Goal: Check status: Check status

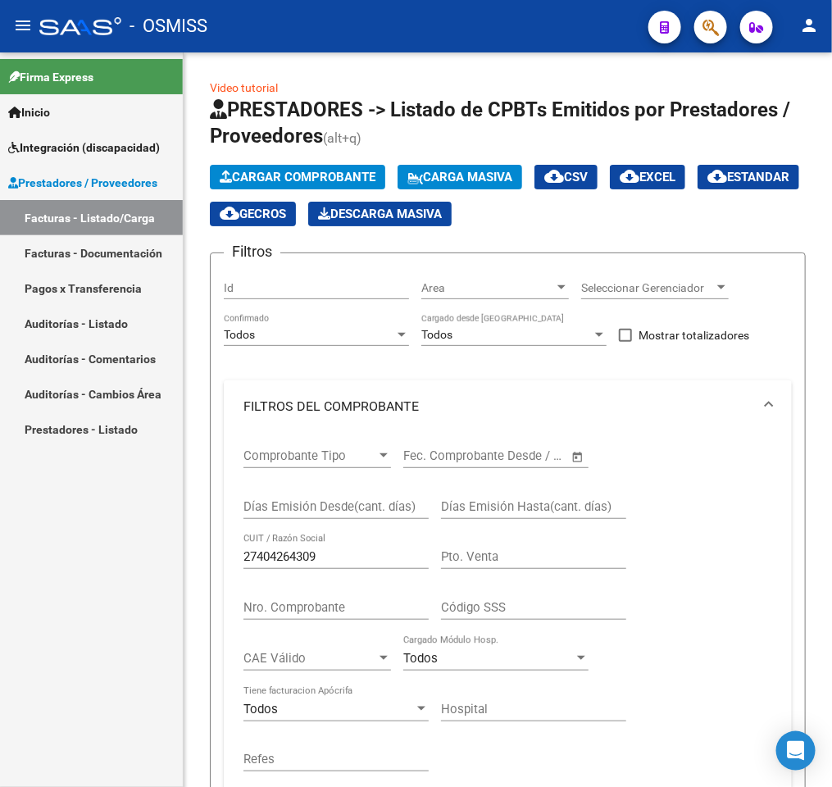
scroll to position [0, 443]
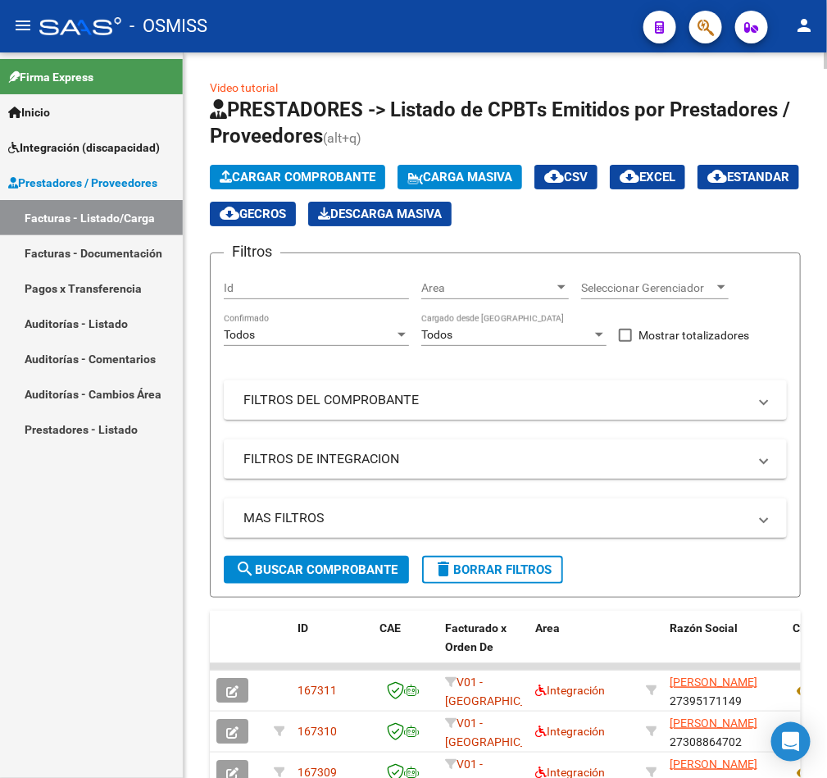
click at [549, 408] on mat-panel-title "FILTROS DEL COMPROBANTE" at bounding box center [495, 400] width 504 height 18
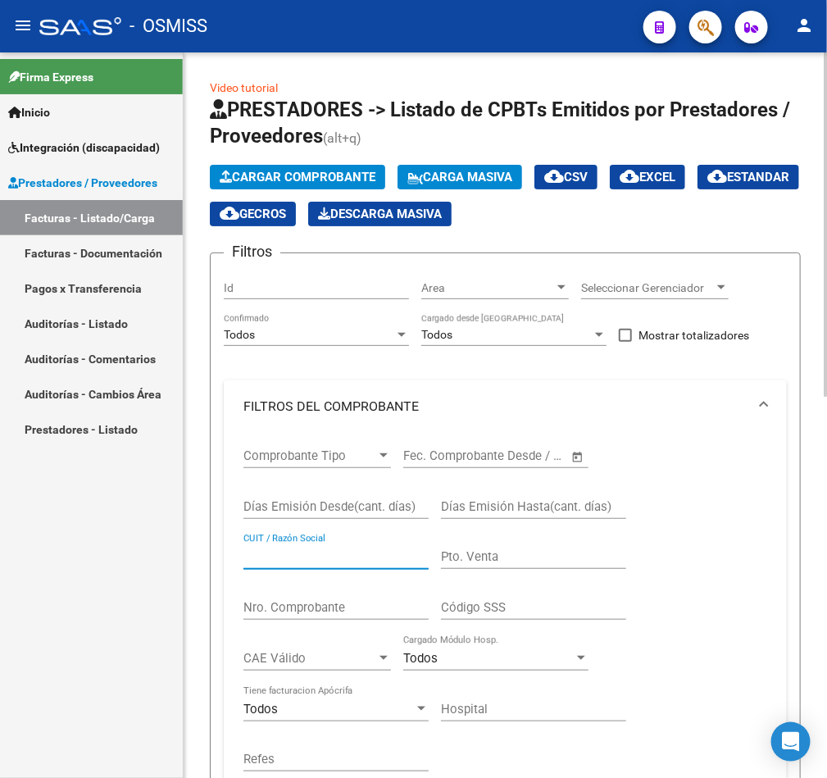
click at [339, 561] on input "CUIT / Razón Social" at bounding box center [335, 556] width 185 height 15
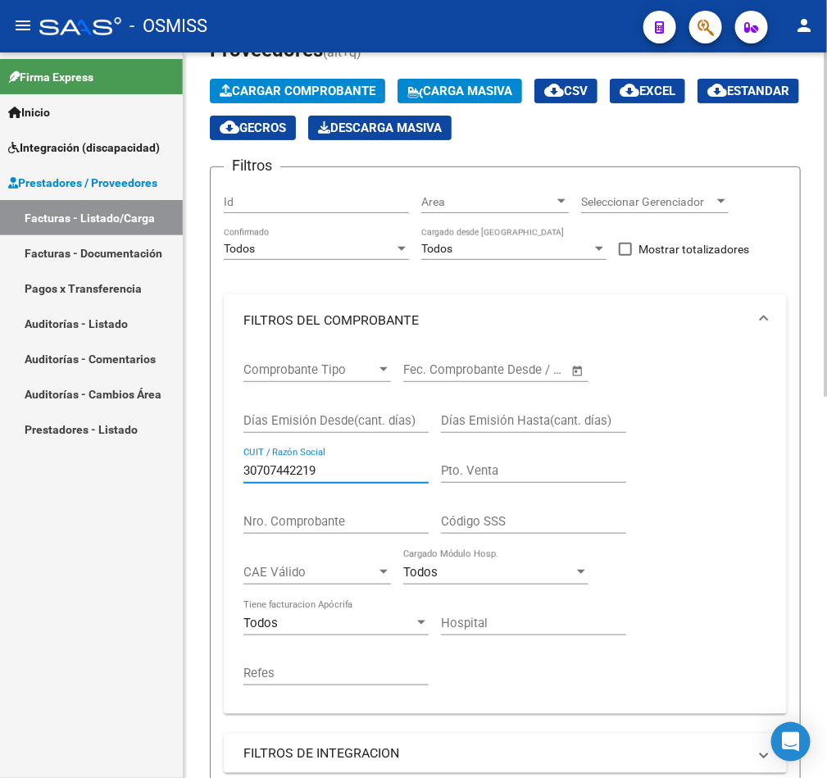
click at [824, 397] on div at bounding box center [826, 265] width 4 height 343
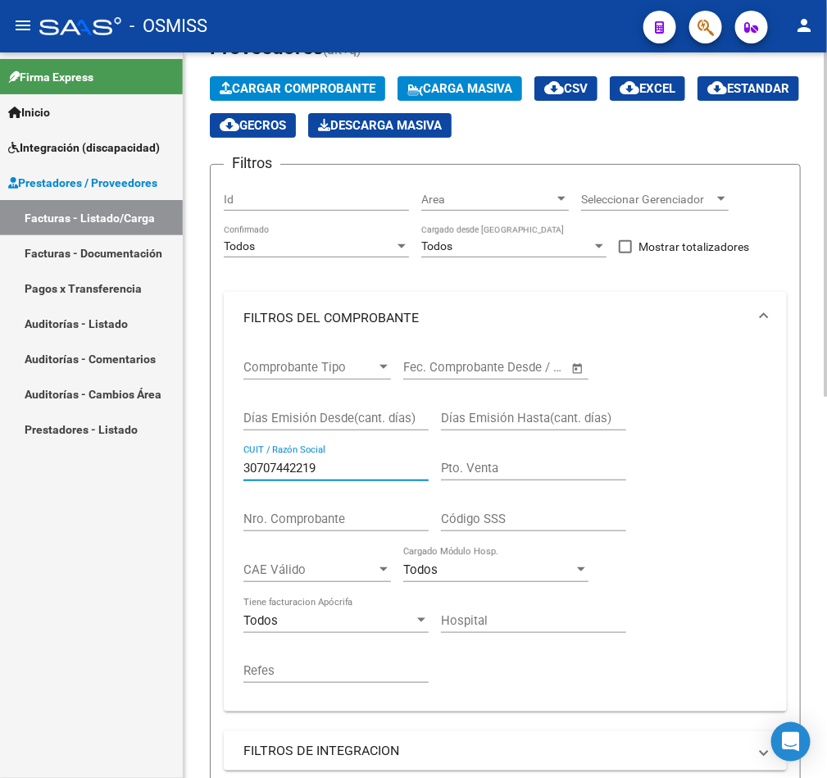
type input "30707442219"
click at [347, 521] on input "Nro. Comprobante" at bounding box center [335, 518] width 185 height 15
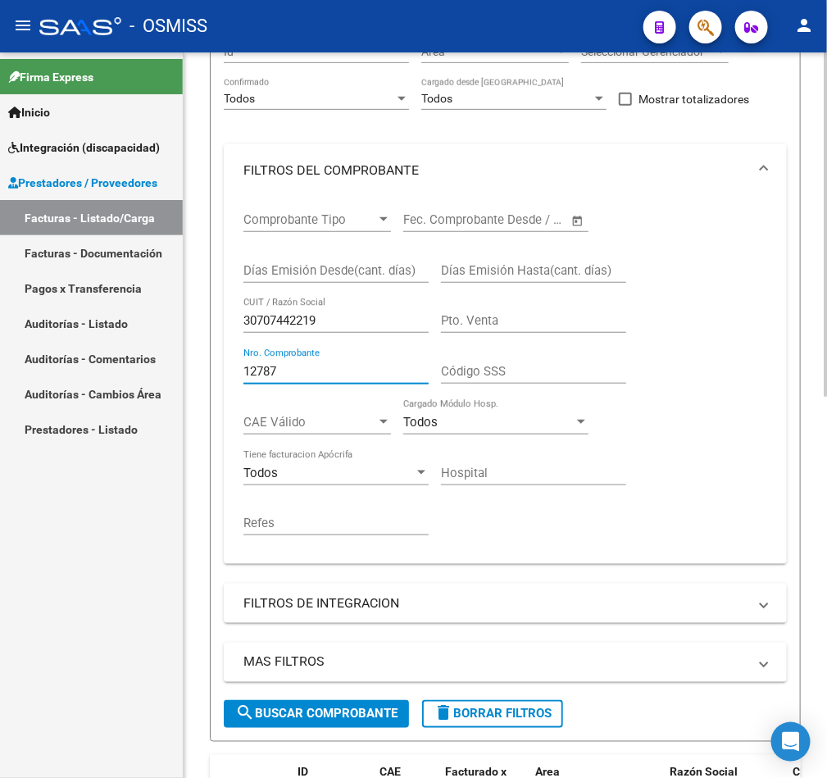
scroll to position [308, 0]
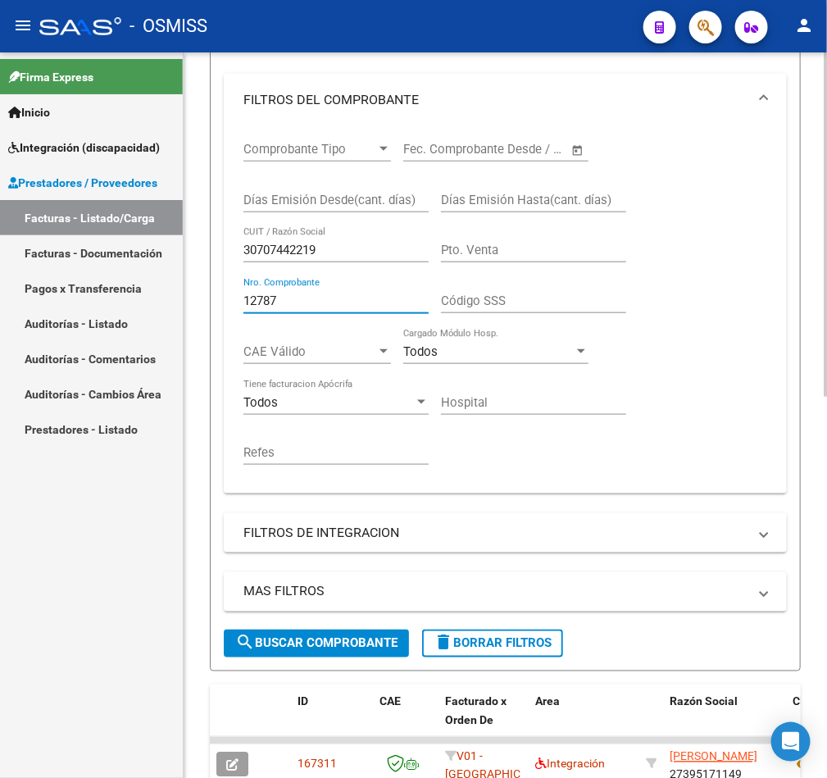
click at [824, 525] on div at bounding box center [826, 374] width 4 height 344
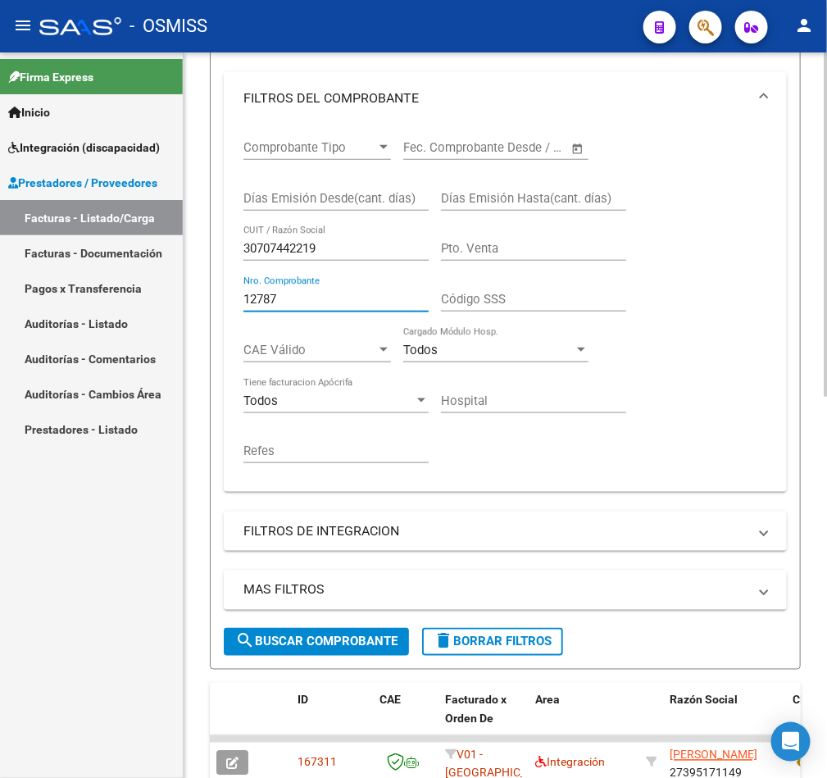
type input "12787"
click at [339, 644] on span "search Buscar Comprobante" at bounding box center [316, 641] width 162 height 15
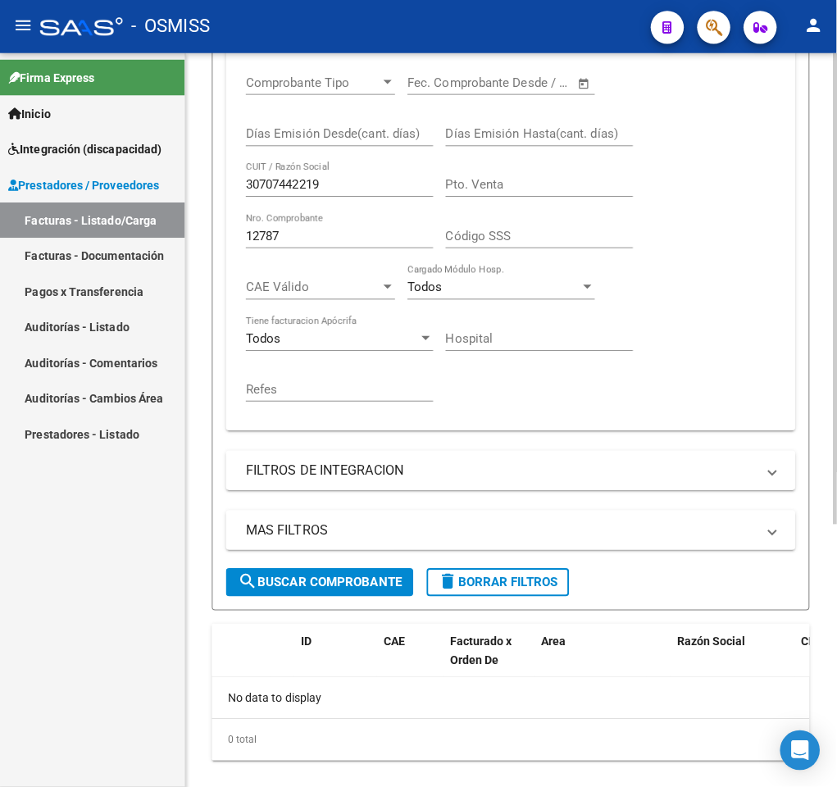
scroll to position [382, 0]
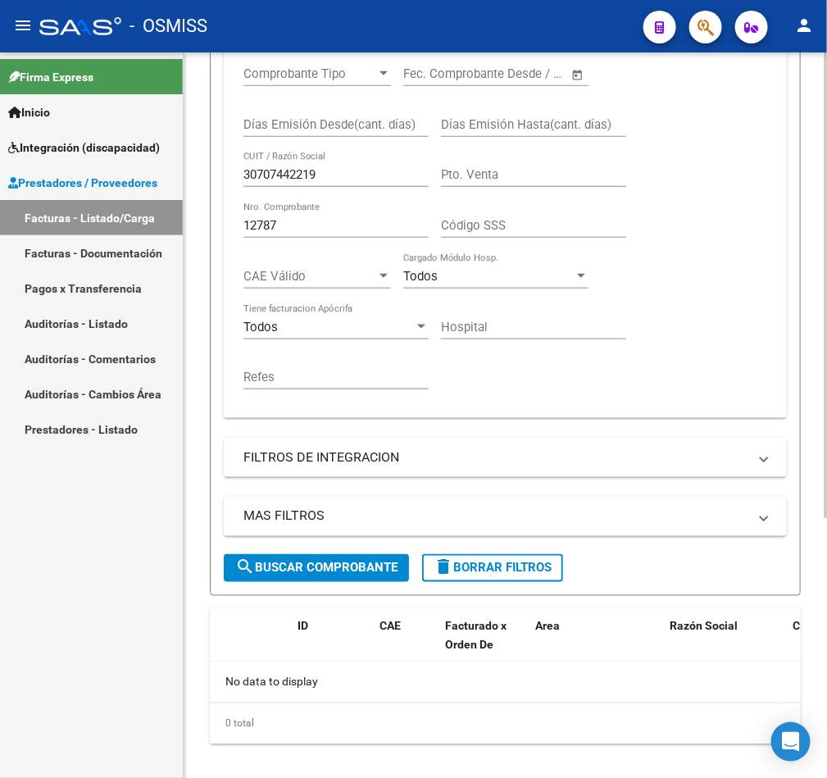
click at [815, 434] on div "Video tutorial PRESTADORES -> Listado de CPBTs Emitidos por Prestadores / Prove…" at bounding box center [507, 234] width 647 height 1126
